Goal: Task Accomplishment & Management: Complete application form

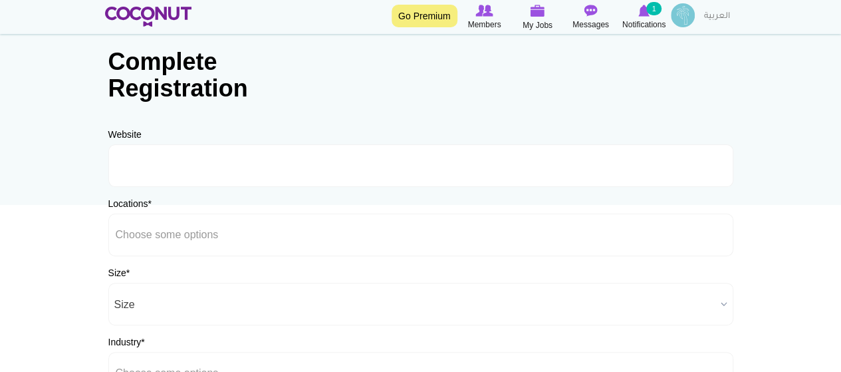
scroll to position [97, 0]
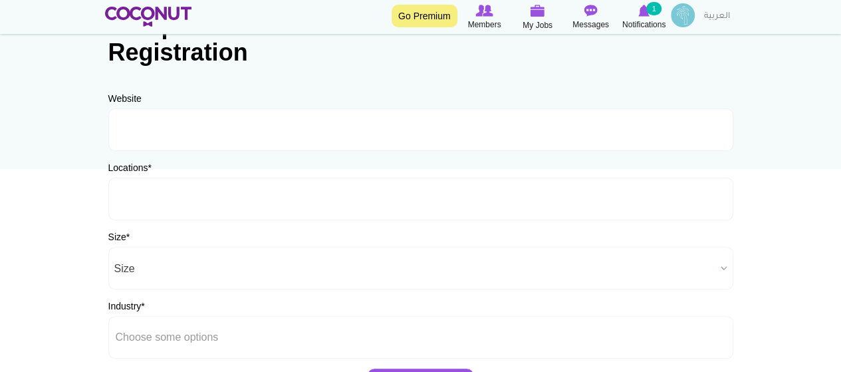
click at [242, 187] on ul at bounding box center [420, 199] width 625 height 43
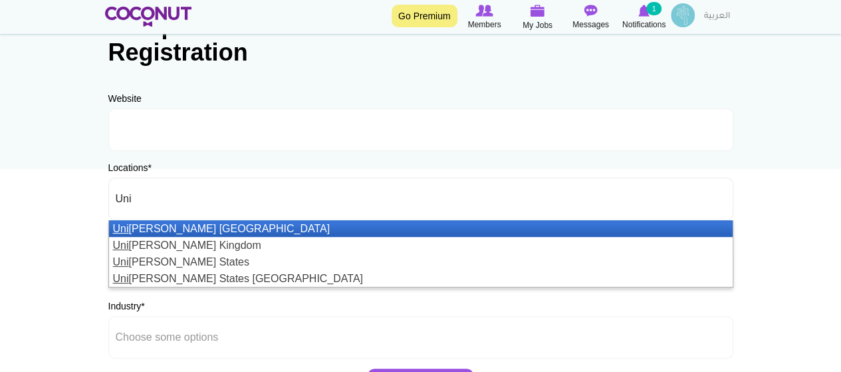
type input "Uni"
click at [181, 231] on li "Uni ted Arab Emirates" at bounding box center [421, 228] width 624 height 17
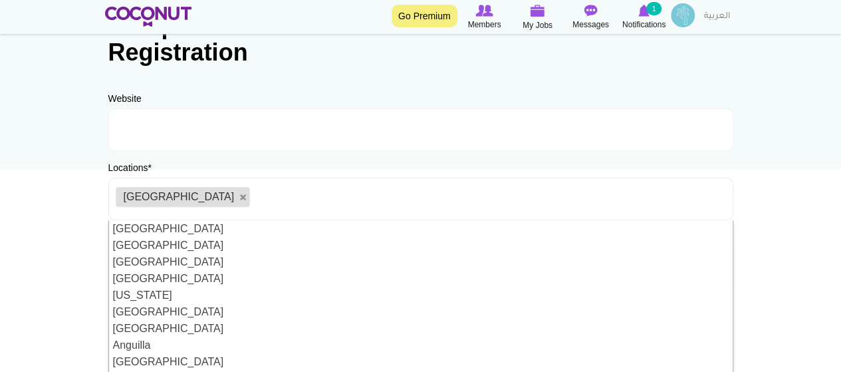
click at [40, 237] on body "Toggle navigation Go Premium Members My Jobs Post a Job Messages Notifications …" at bounding box center [420, 285] width 841 height 764
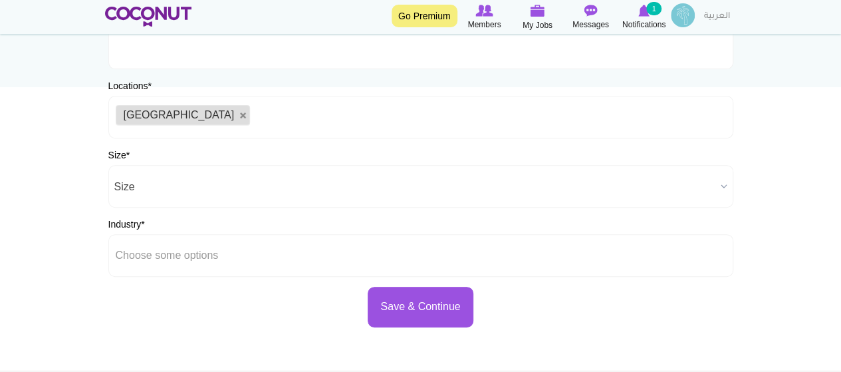
scroll to position [180, 0]
click at [148, 189] on span "Size" at bounding box center [414, 186] width 601 height 43
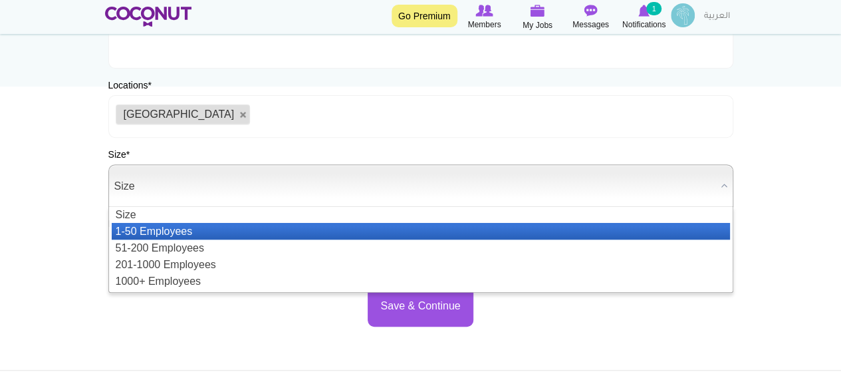
click at [168, 231] on li "1-50 Employees" at bounding box center [421, 231] width 618 height 17
click at [150, 188] on span "1-50 Employees" at bounding box center [414, 186] width 601 height 43
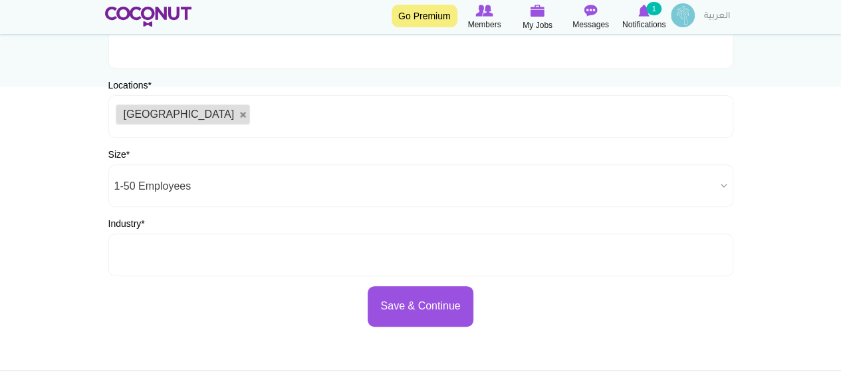
click at [157, 251] on input "text" at bounding box center [176, 255] width 120 height 12
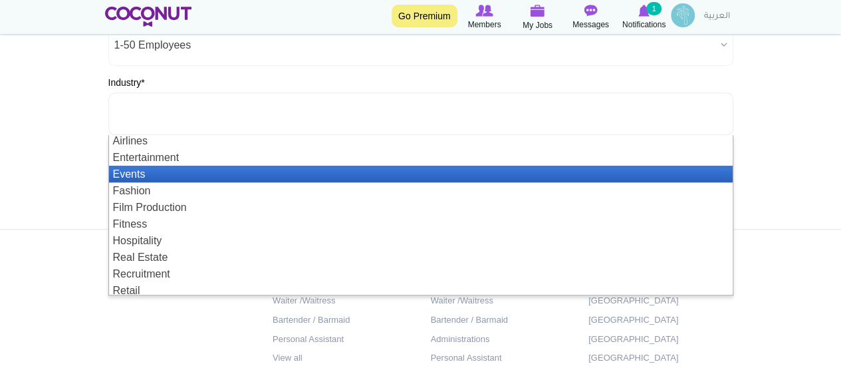
scroll to position [0, 0]
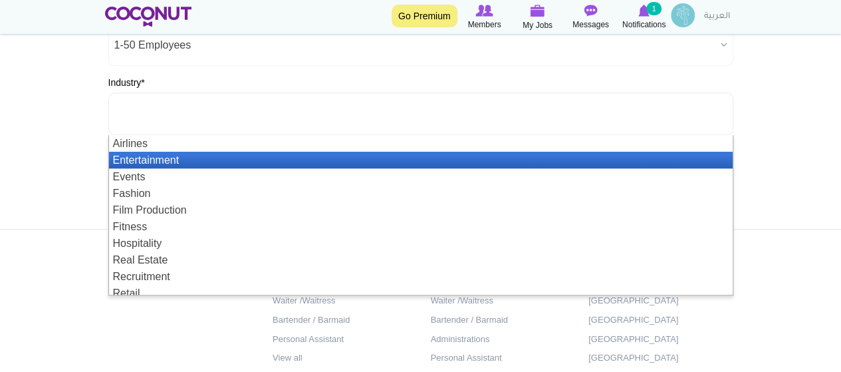
click at [148, 162] on li "Entertainment" at bounding box center [421, 160] width 624 height 17
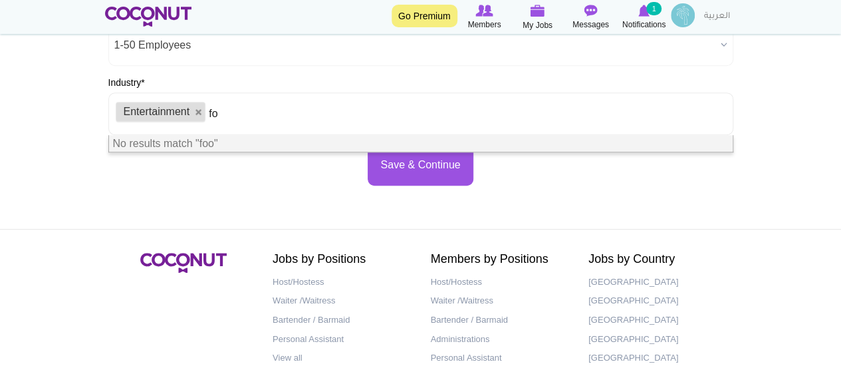
type input "f"
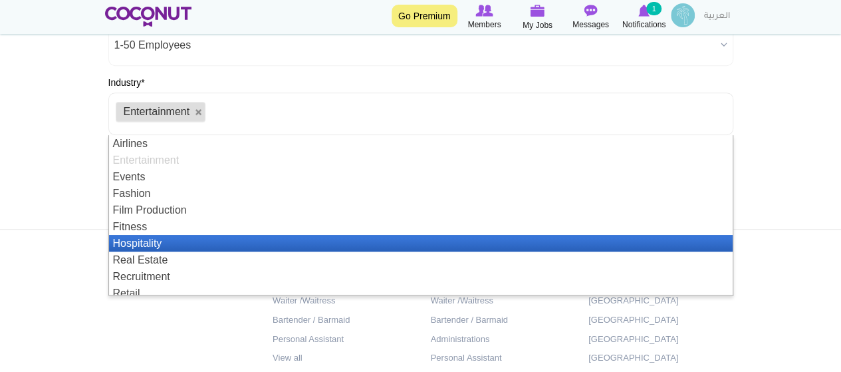
click at [168, 241] on li "Hospitality" at bounding box center [421, 243] width 624 height 17
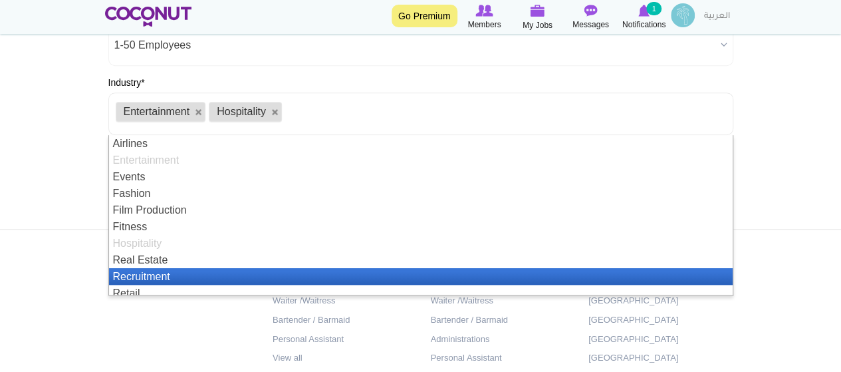
scroll to position [7, 0]
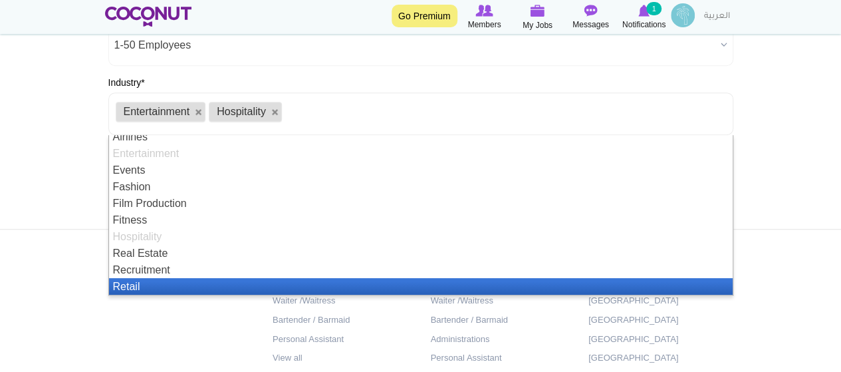
click at [130, 289] on li "Retail" at bounding box center [421, 286] width 624 height 17
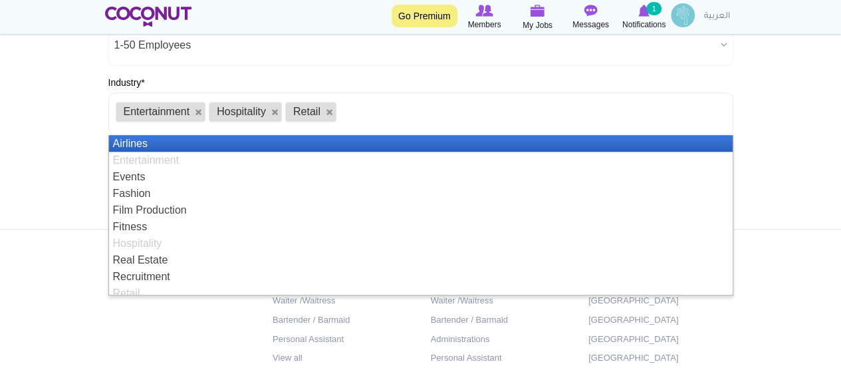
click at [38, 237] on footer "Jobs by Positions Host/Hostess Waiter /Waitress Bartender / Barmaid Personal As…" at bounding box center [420, 336] width 841 height 215
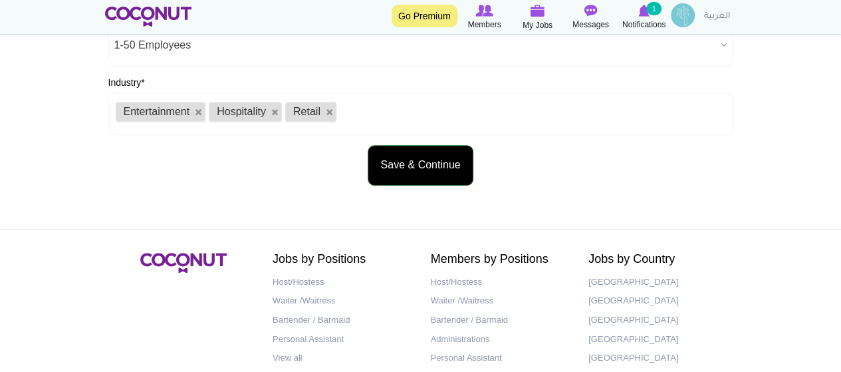
click at [428, 166] on button "Save & Continue" at bounding box center [420, 165] width 105 height 41
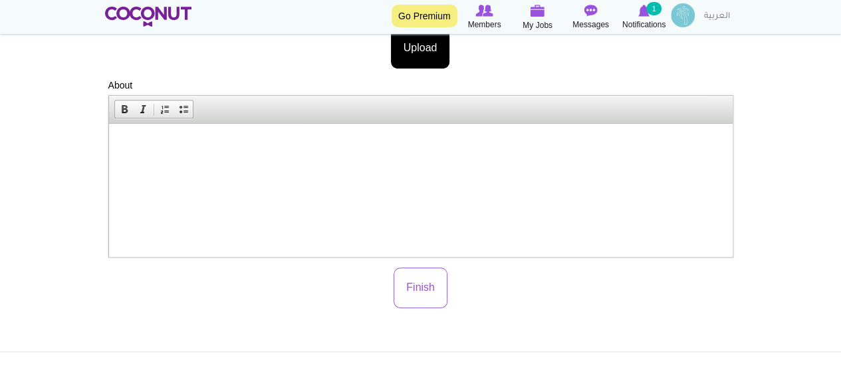
scroll to position [322, 0]
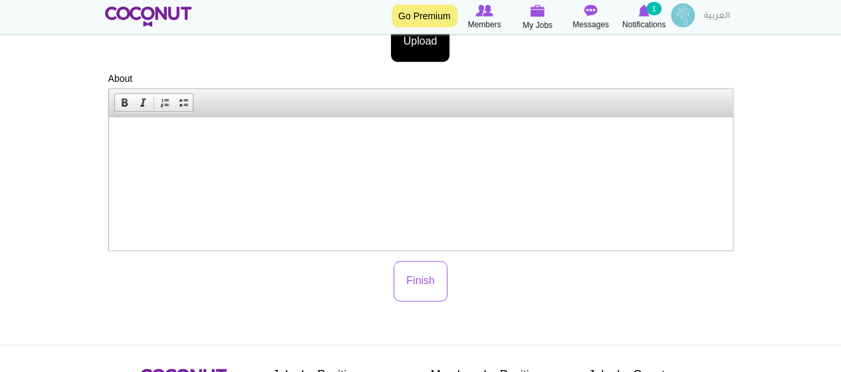
click at [492, 158] on html at bounding box center [420, 137] width 624 height 41
click at [437, 277] on button "Finish" at bounding box center [421, 281] width 54 height 41
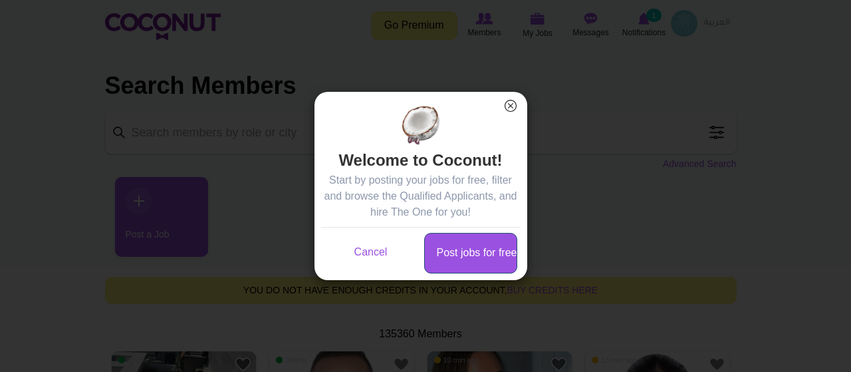
click at [462, 251] on link "Post jobs for free" at bounding box center [470, 253] width 93 height 41
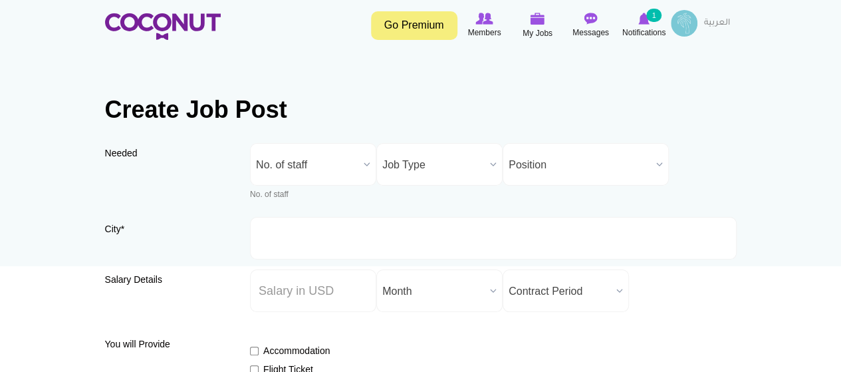
click at [320, 156] on span "No. of staff" at bounding box center [307, 165] width 102 height 43
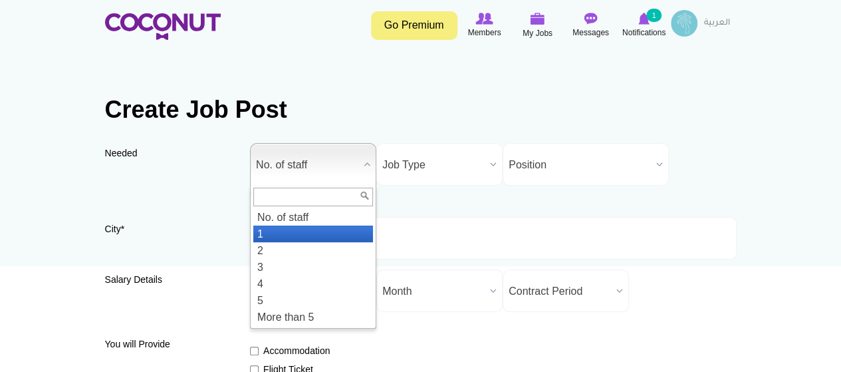
click at [261, 237] on li "1" at bounding box center [313, 233] width 120 height 17
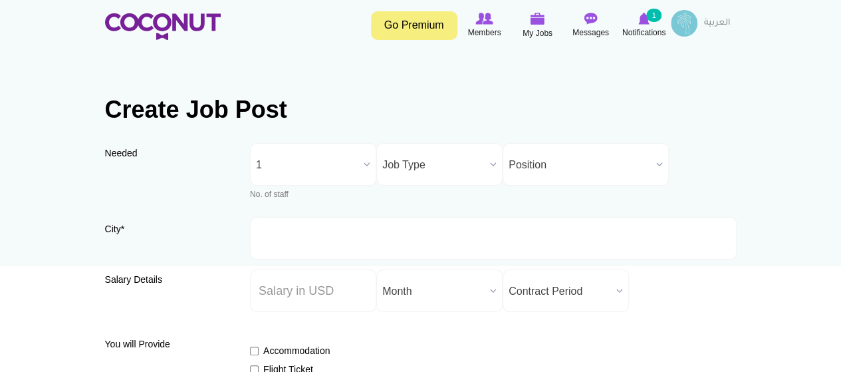
click at [451, 164] on span "Job Type" at bounding box center [433, 165] width 102 height 43
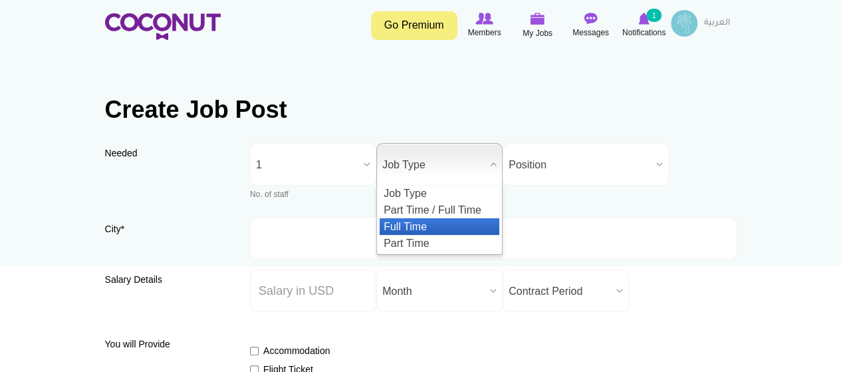
click at [434, 226] on li "Full Time" at bounding box center [440, 226] width 120 height 17
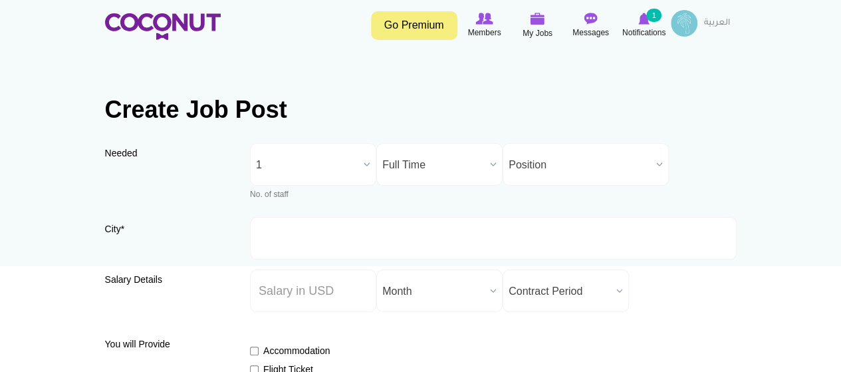
click at [526, 186] on div "Needed Needed * No. of staff 1 2 3 4 5 More than 5 1 No. of staff 1 2 3 4 5 Mor…" at bounding box center [421, 180] width 632 height 74
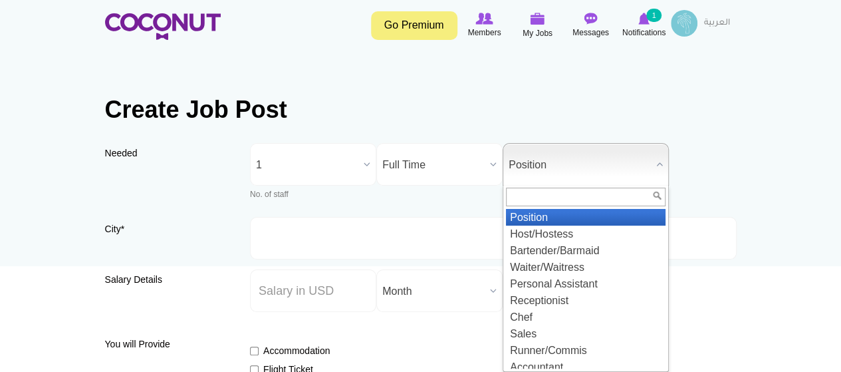
click at [535, 162] on span "Position" at bounding box center [580, 165] width 142 height 43
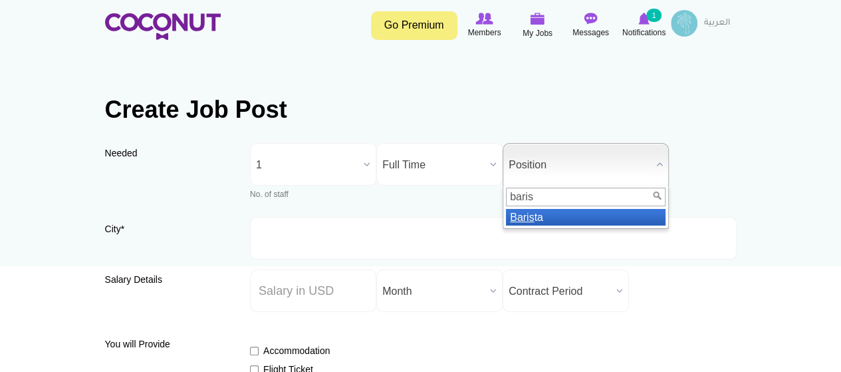
type input "baris"
click at [539, 219] on li "Baris ta" at bounding box center [586, 217] width 160 height 17
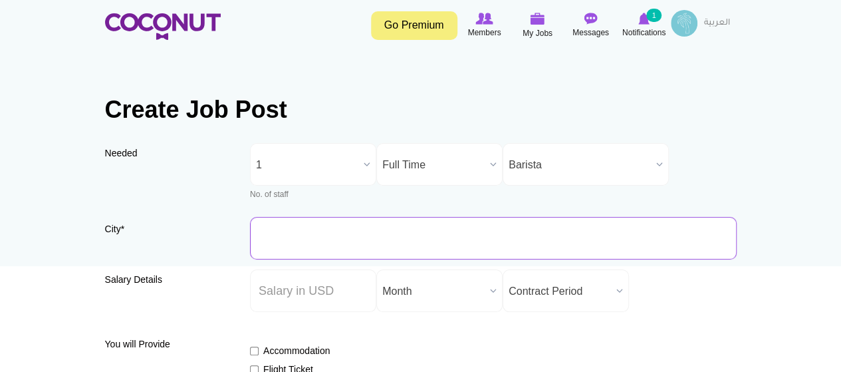
click at [342, 240] on input "City *" at bounding box center [493, 238] width 487 height 43
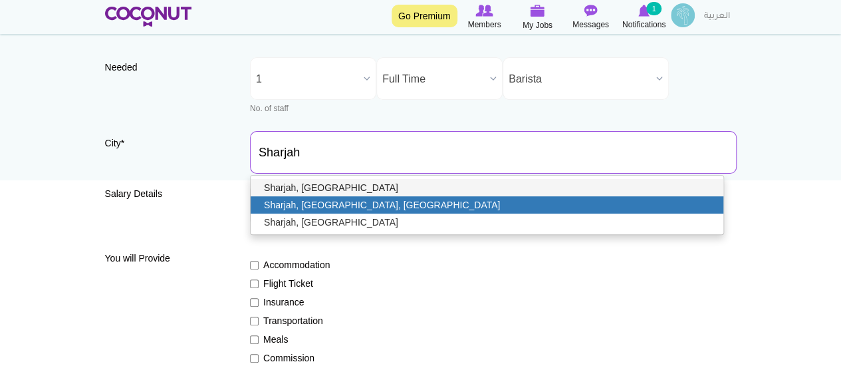
scroll to position [86, 0]
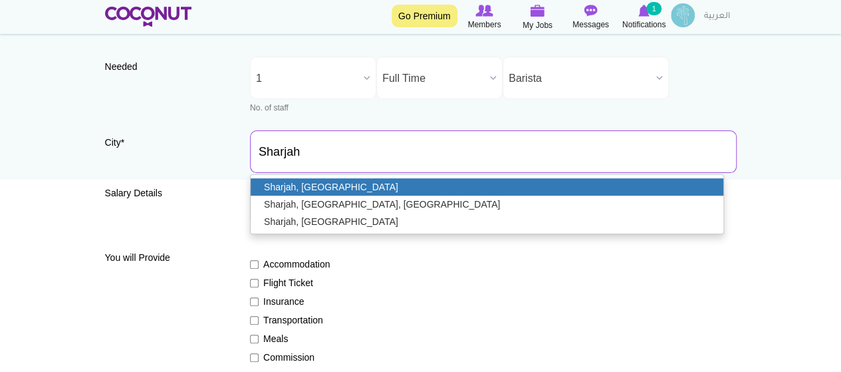
type input "Sharjah, [GEOGRAPHIC_DATA]"
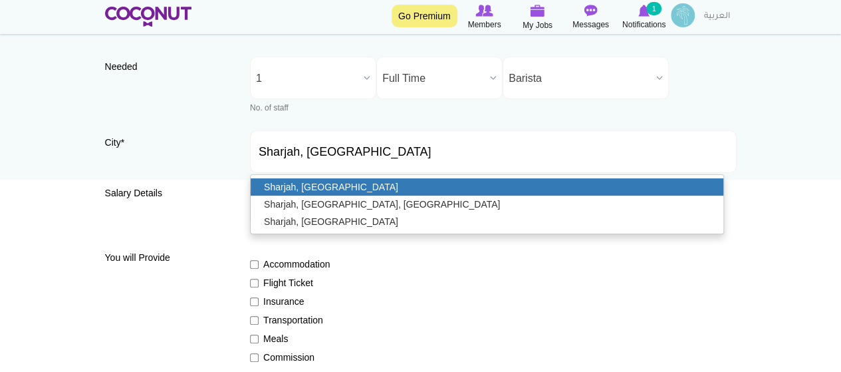
click at [301, 187] on link "Sharjah, [GEOGRAPHIC_DATA]" at bounding box center [487, 186] width 473 height 17
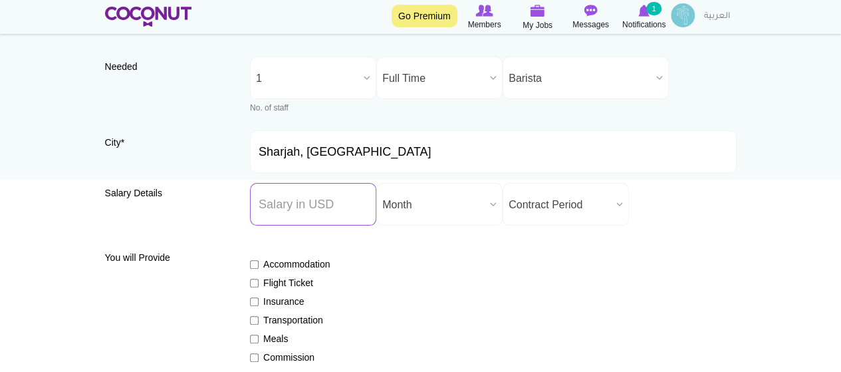
click at [309, 209] on input "Salary ($) *" at bounding box center [313, 204] width 126 height 43
click at [424, 212] on span "Month" at bounding box center [433, 205] width 102 height 43
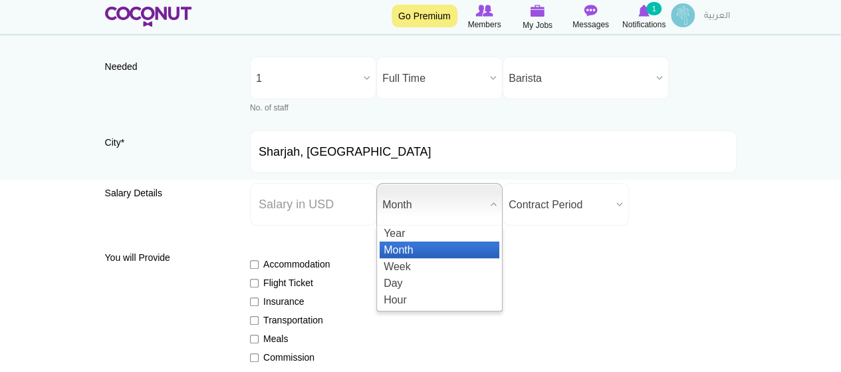
click at [419, 245] on li "Month" at bounding box center [440, 249] width 120 height 17
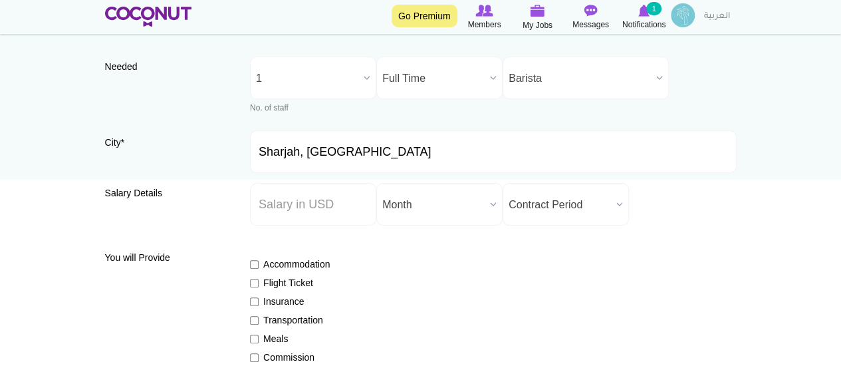
click at [593, 208] on span "Contract Period" at bounding box center [560, 205] width 102 height 43
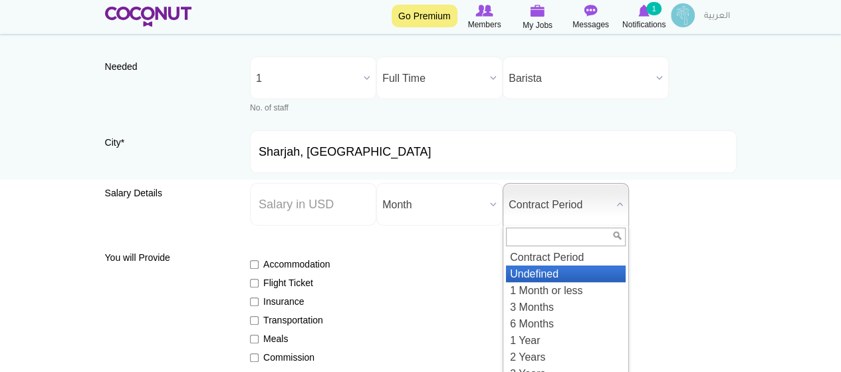
click at [561, 272] on li "Undefined" at bounding box center [566, 273] width 120 height 17
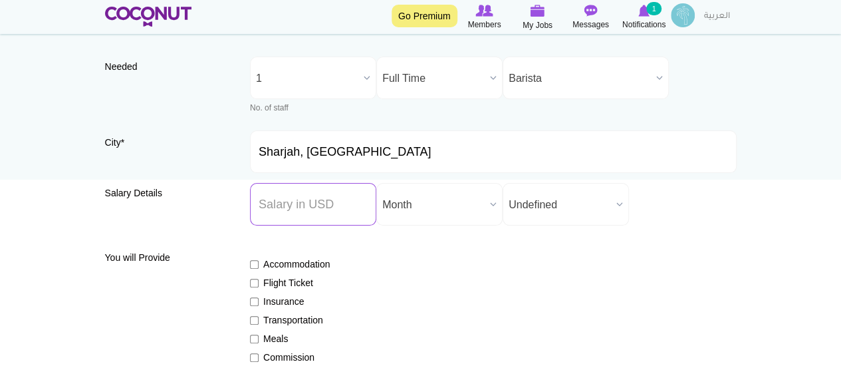
click at [270, 200] on input "Salary ($) *" at bounding box center [313, 204] width 126 height 43
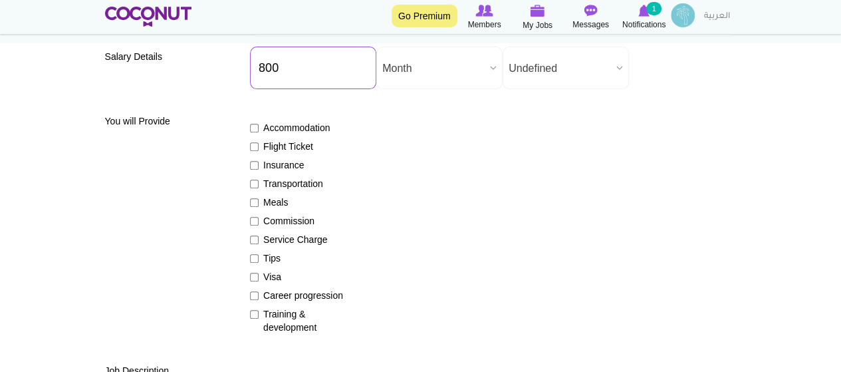
scroll to position [225, 0]
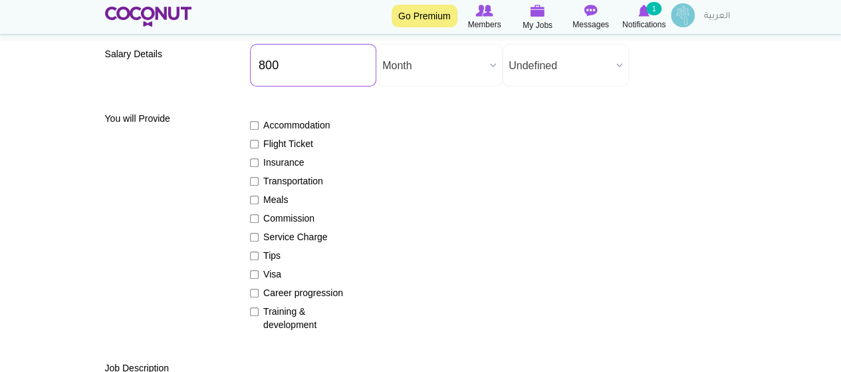
type input "800"
click at [253, 162] on input "Insurance" at bounding box center [254, 162] width 9 height 9
checkbox input "true"
click at [254, 199] on input "Meals" at bounding box center [254, 200] width 9 height 9
checkbox input "true"
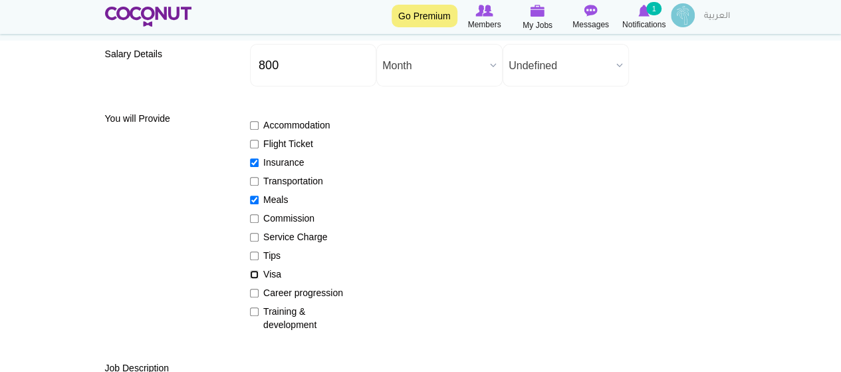
click at [256, 274] on input "Visa" at bounding box center [254, 274] width 9 height 9
checkbox input "true"
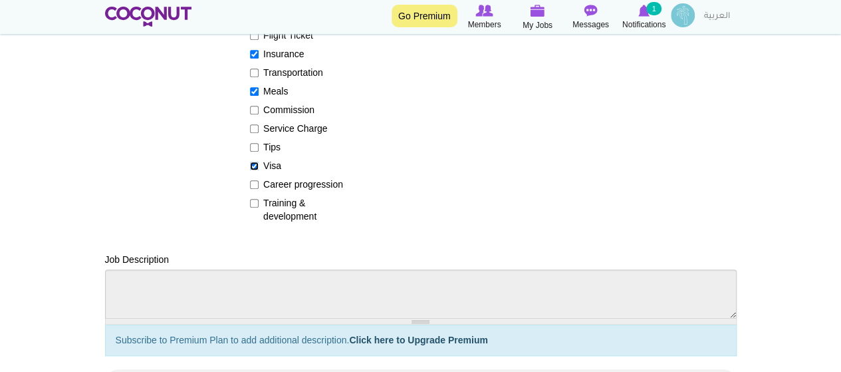
scroll to position [334, 0]
click at [254, 201] on input "Training & development" at bounding box center [254, 202] width 9 height 9
checkbox input "true"
click at [251, 180] on input "Career progression" at bounding box center [254, 184] width 9 height 9
checkbox input "true"
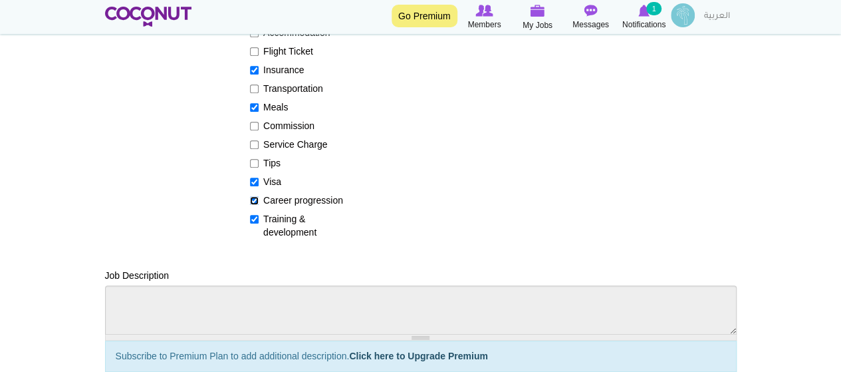
scroll to position [316, 0]
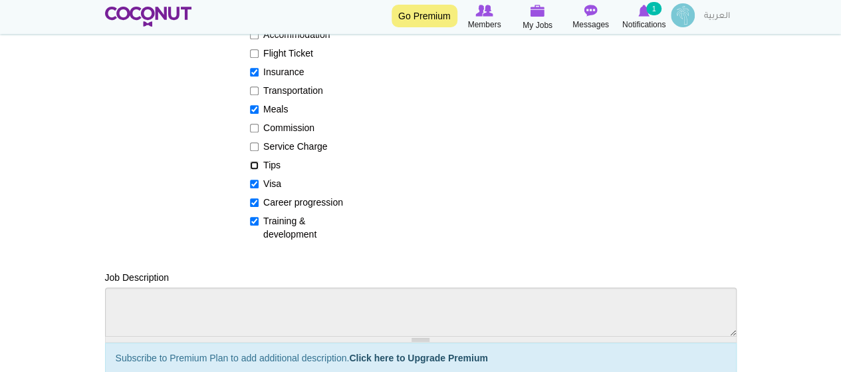
click at [254, 165] on input "Tips" at bounding box center [254, 165] width 9 height 9
checkbox input "true"
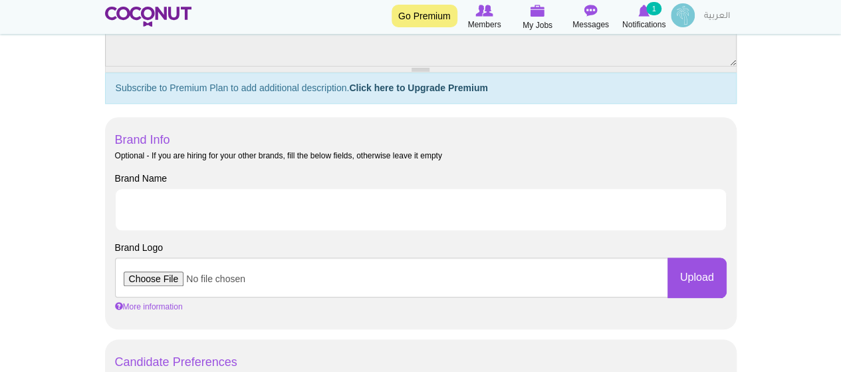
scroll to position [587, 0]
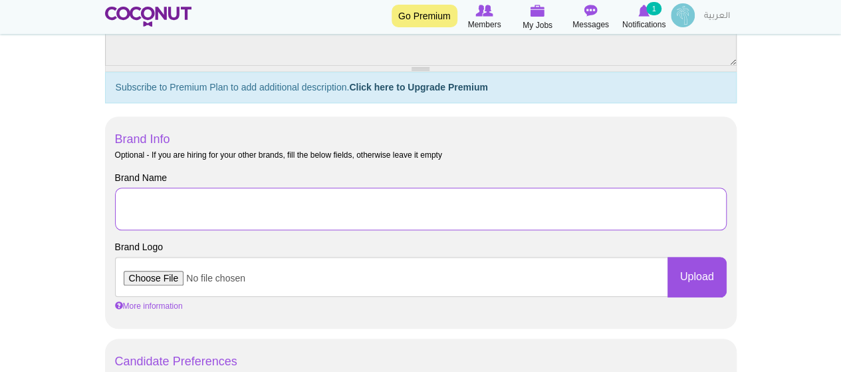
click at [234, 217] on input "Brand Name" at bounding box center [421, 209] width 612 height 43
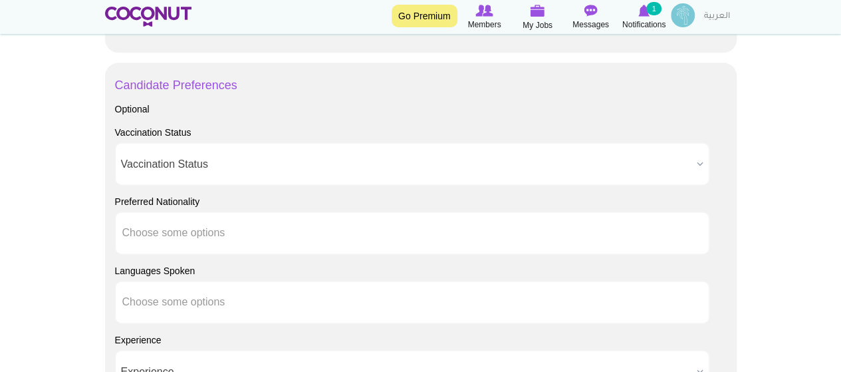
scroll to position [863, 0]
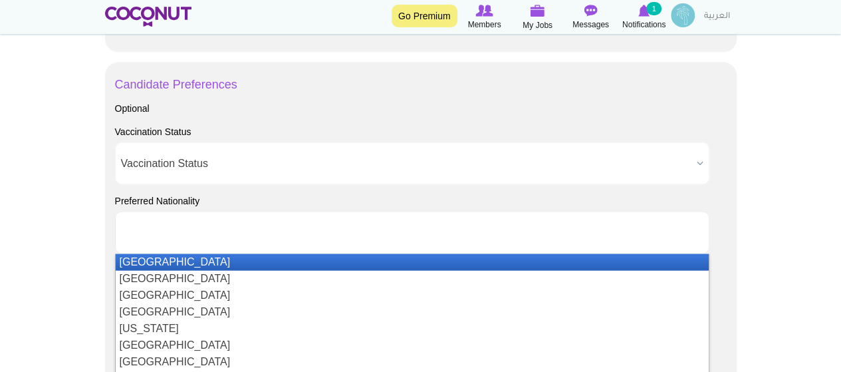
click at [241, 231] on ul at bounding box center [412, 232] width 595 height 43
click at [21, 199] on body "Toggle navigation Go Premium Members My Jobs Post a Job Messages Notifications …" at bounding box center [420, 55] width 841 height 1836
type input "Choose some options"
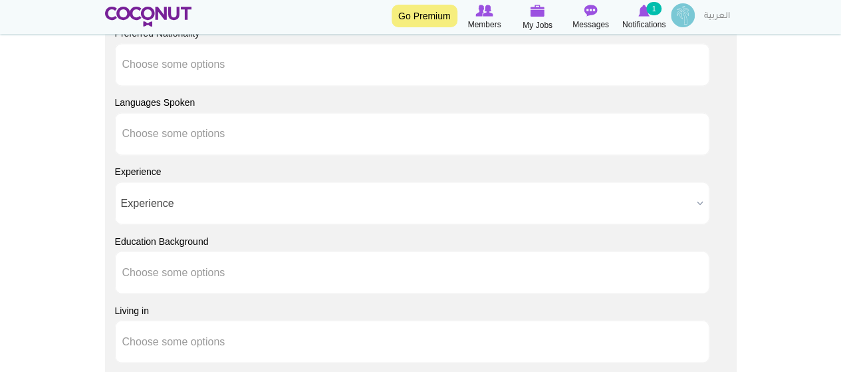
scroll to position [1035, 0]
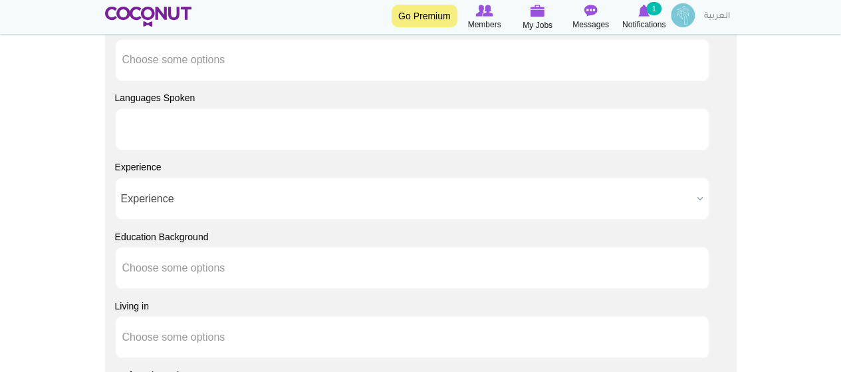
click at [159, 124] on input "text" at bounding box center [182, 129] width 120 height 12
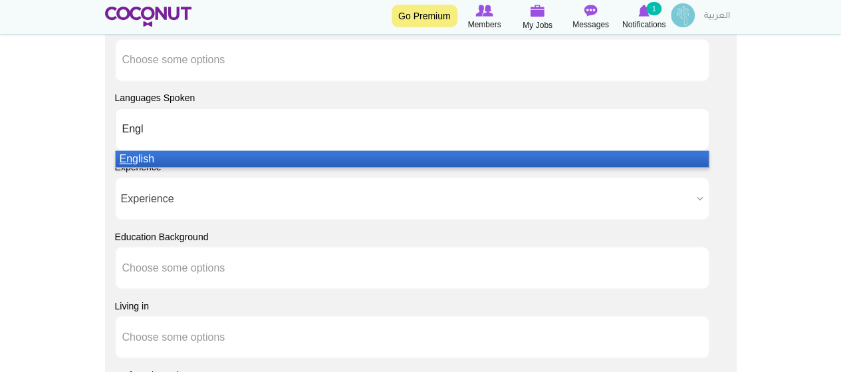
type input "Engli"
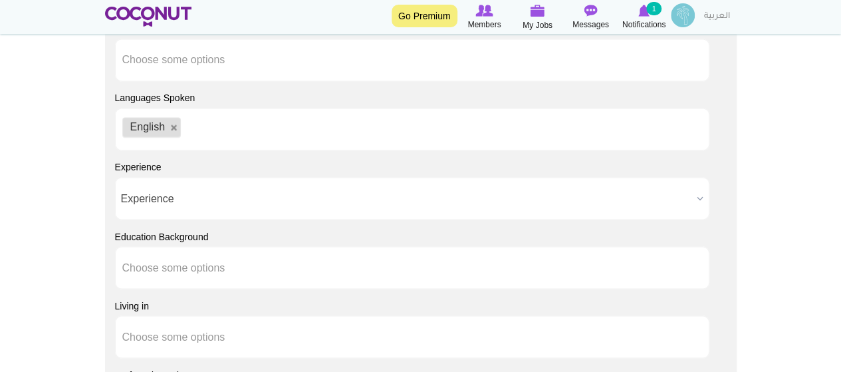
click at [213, 204] on span "Experience" at bounding box center [406, 199] width 571 height 43
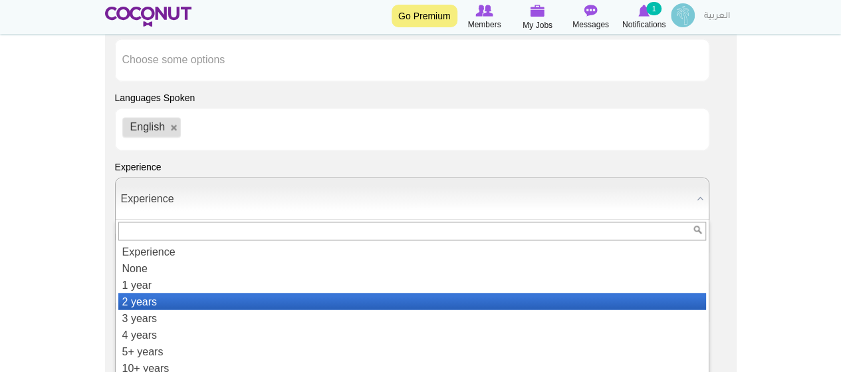
click at [157, 303] on li "2 years" at bounding box center [412, 301] width 589 height 17
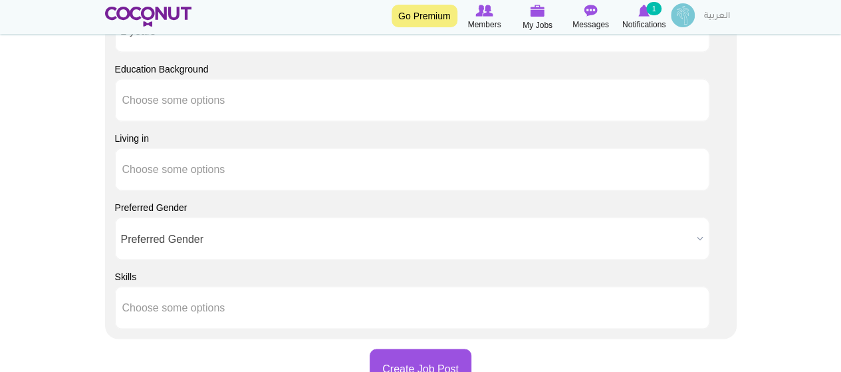
scroll to position [1204, 0]
click at [186, 227] on span "Preferred Gender" at bounding box center [406, 237] width 571 height 43
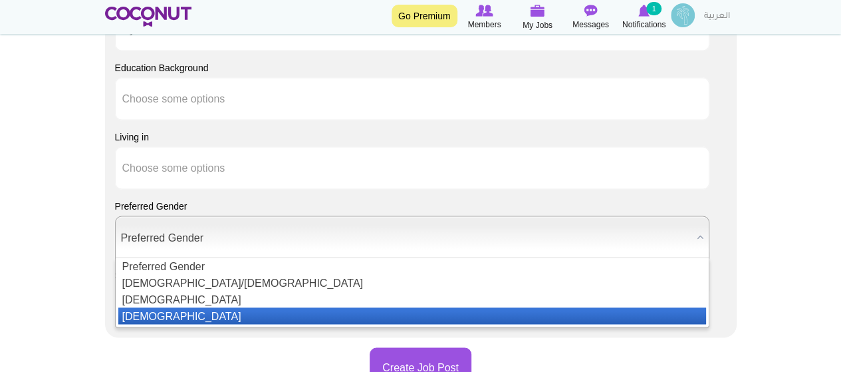
click at [148, 313] on li "[DEMOGRAPHIC_DATA]" at bounding box center [412, 315] width 589 height 17
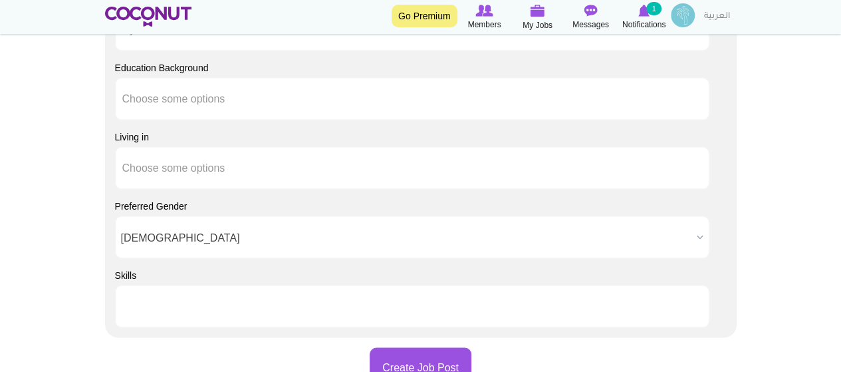
click at [196, 308] on input "text" at bounding box center [182, 306] width 120 height 12
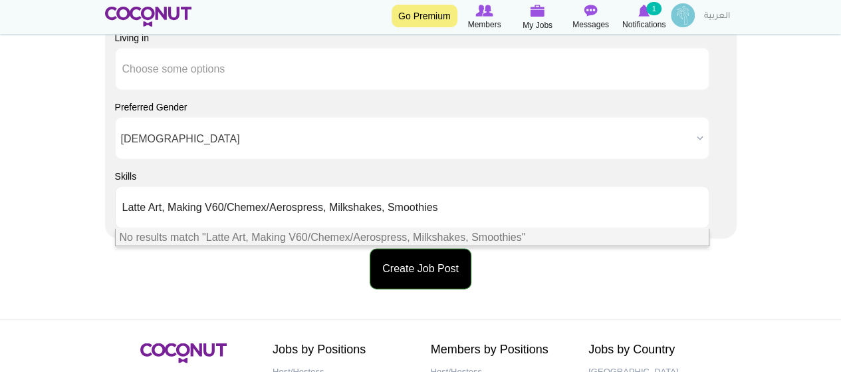
scroll to position [1306, 0]
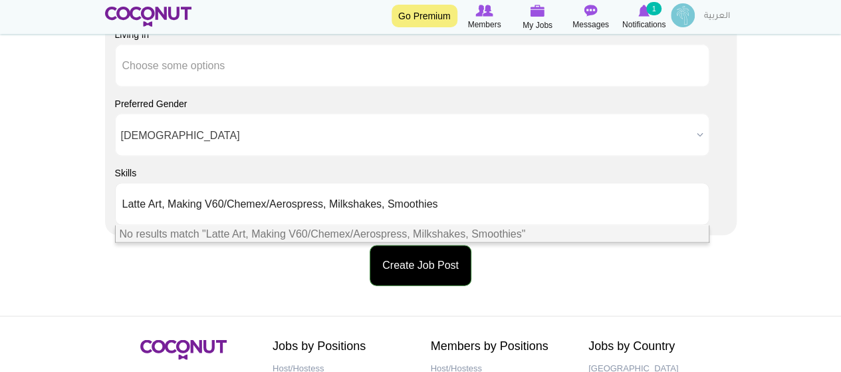
type input "Choose some options"
click at [422, 264] on button "Create Job Post" at bounding box center [421, 265] width 102 height 41
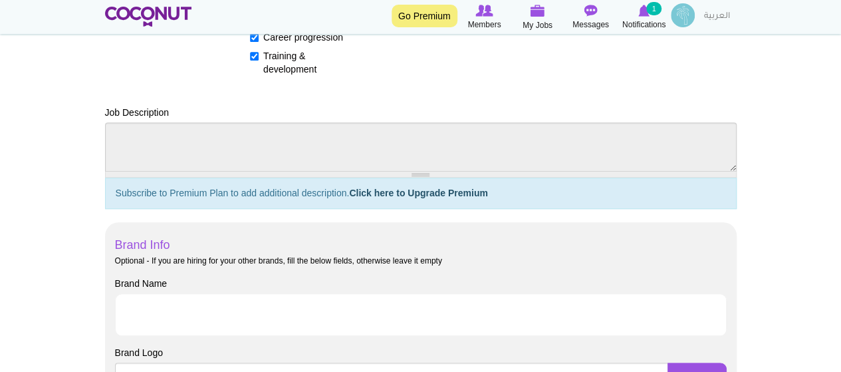
scroll to position [344, 0]
